Goal: Information Seeking & Learning: Learn about a topic

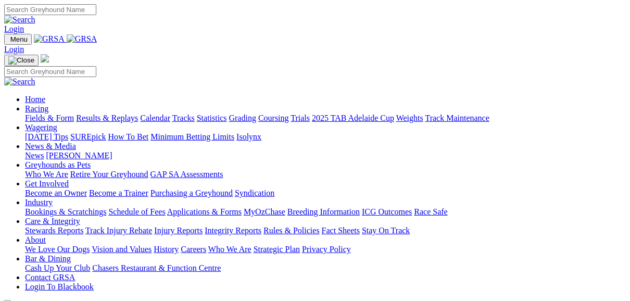
click at [46, 113] on link "Fields & Form" at bounding box center [49, 117] width 49 height 9
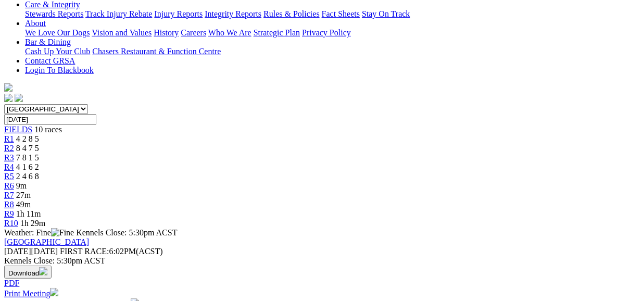
scroll to position [250, 0]
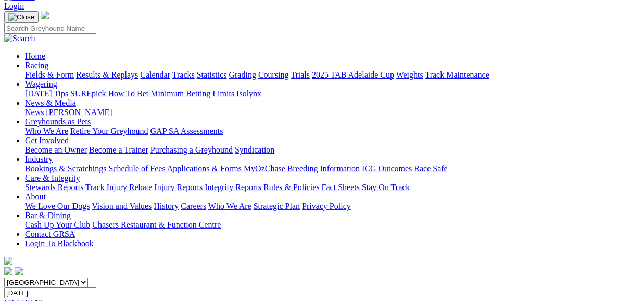
scroll to position [42, 0]
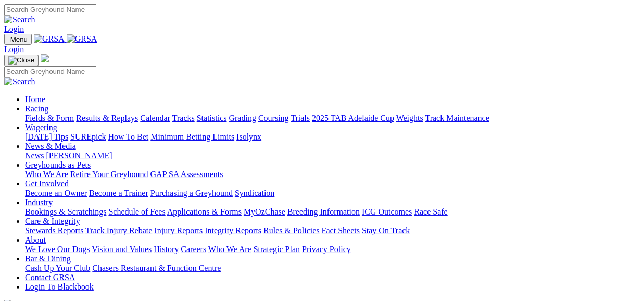
click at [51, 113] on link "Fields & Form" at bounding box center [49, 117] width 49 height 9
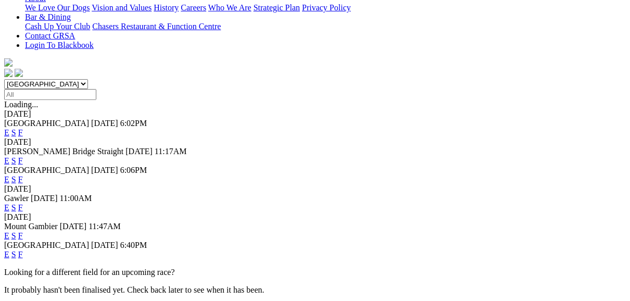
scroll to position [291, 0]
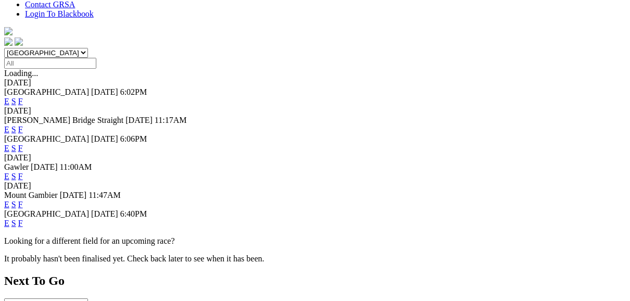
click at [23, 219] on link "F" at bounding box center [20, 223] width 5 height 9
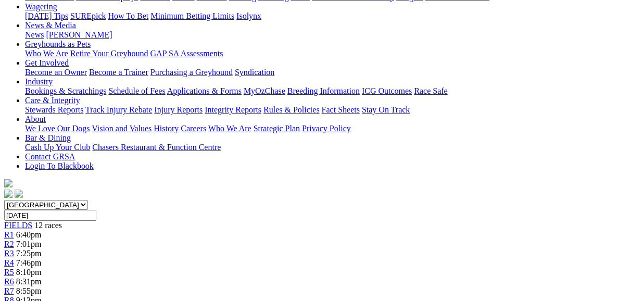
scroll to position [125, 0]
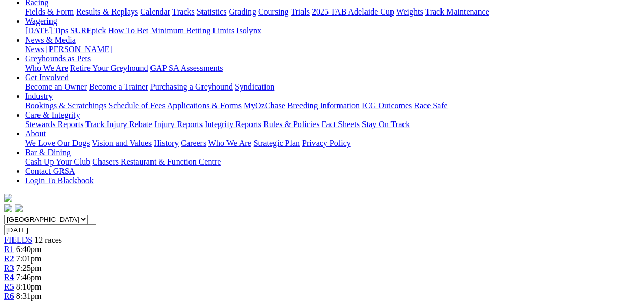
click at [14, 254] on span "R2" at bounding box center [9, 258] width 10 height 9
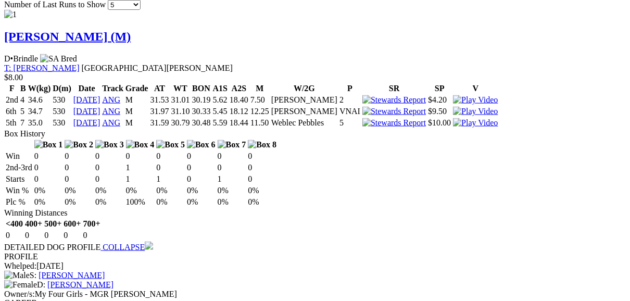
scroll to position [1082, 0]
